Goal: Task Accomplishment & Management: Complete application form

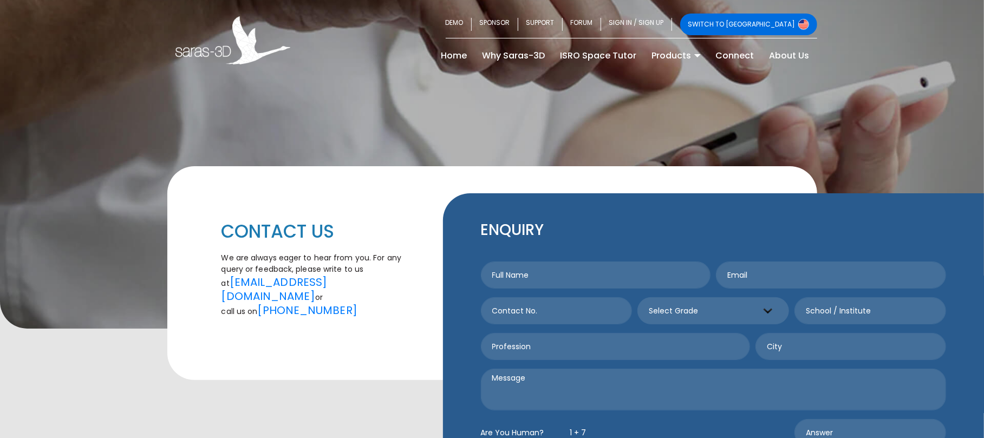
type input "[PERSON_NAME]"
type input "[PERSON_NAME][EMAIL_ADDRESS][DOMAIN_NAME]"
type input "[US_STATE]"
type textarea "Hi, I represent an SEO company that specializes in getting you AI citations and…"
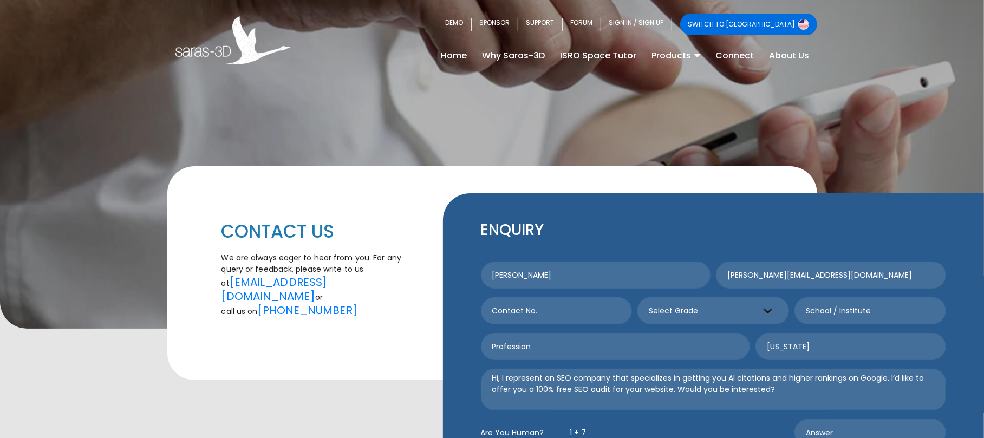
scroll to position [144, 0]
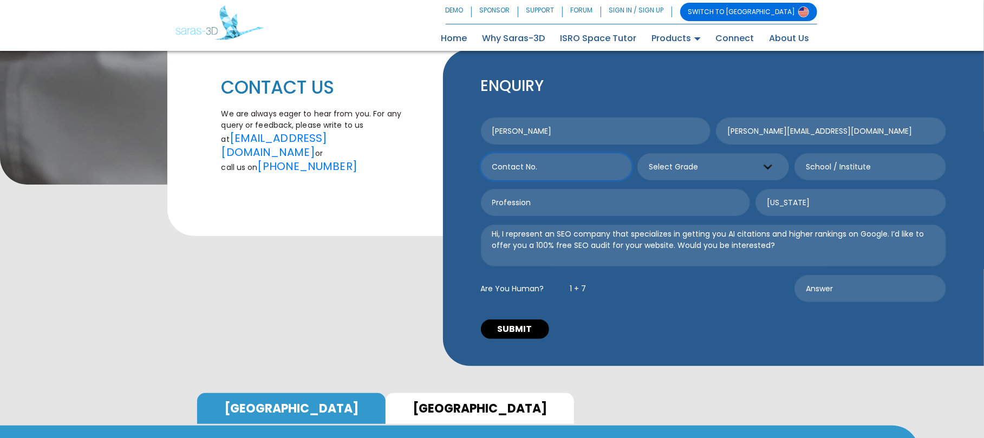
click at [587, 172] on input "text" at bounding box center [557, 166] width 152 height 27
type input "3128780396"
click at [599, 289] on div "Are You Human? 1 + 7" at bounding box center [635, 288] width 314 height 27
click at [604, 254] on textarea "Hi, I represent an SEO company that specializes in getting you AI citations and…" at bounding box center [713, 246] width 465 height 42
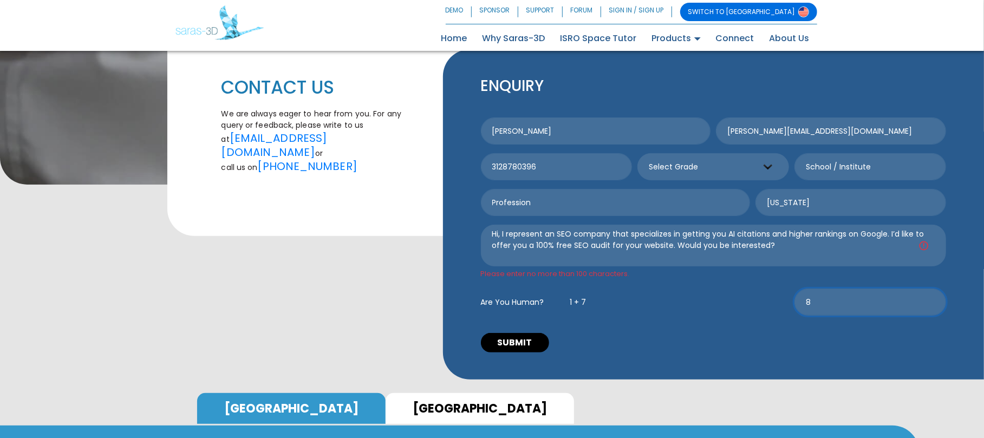
type input "8"
drag, startPoint x: 675, startPoint y: 246, endPoint x: 985, endPoint y: 258, distance: 311.0
click at [983, 258] on html "SWITCH TO [GEOGRAPHIC_DATA] DEMO SPONSOR SUPPORT FORUM SIGN IN / SIGN UP SWITCH…" at bounding box center [492, 381] width 984 height 1050
type textarea "Hi, I represent an SEO company that specializes in getting you AI citations and…"
click at [481, 333] on button "SUBMIT" at bounding box center [515, 342] width 68 height 19
